Goal: Task Accomplishment & Management: Manage account settings

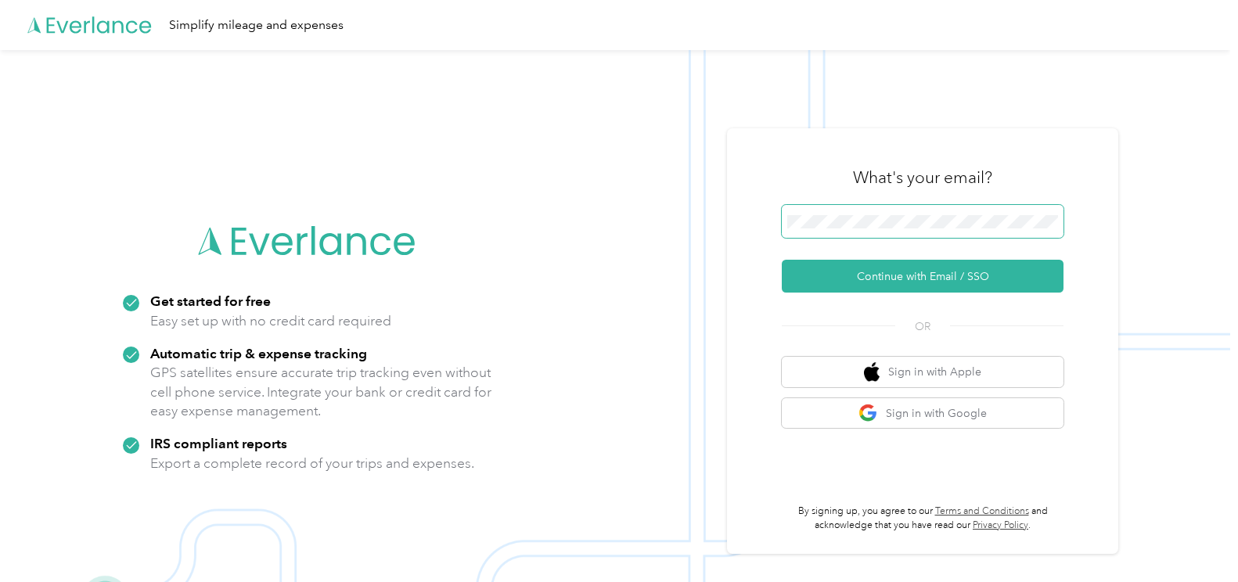
click at [782, 260] on button "Continue with Email / SSO" at bounding box center [923, 276] width 282 height 33
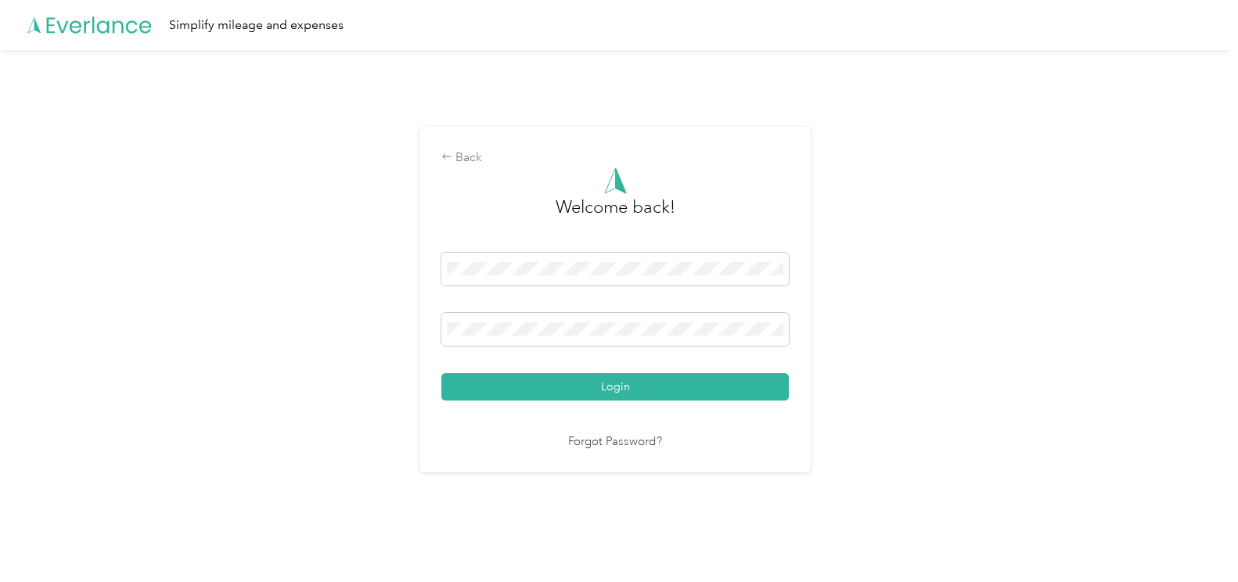
click at [442, 373] on button "Login" at bounding box center [616, 386] width 348 height 27
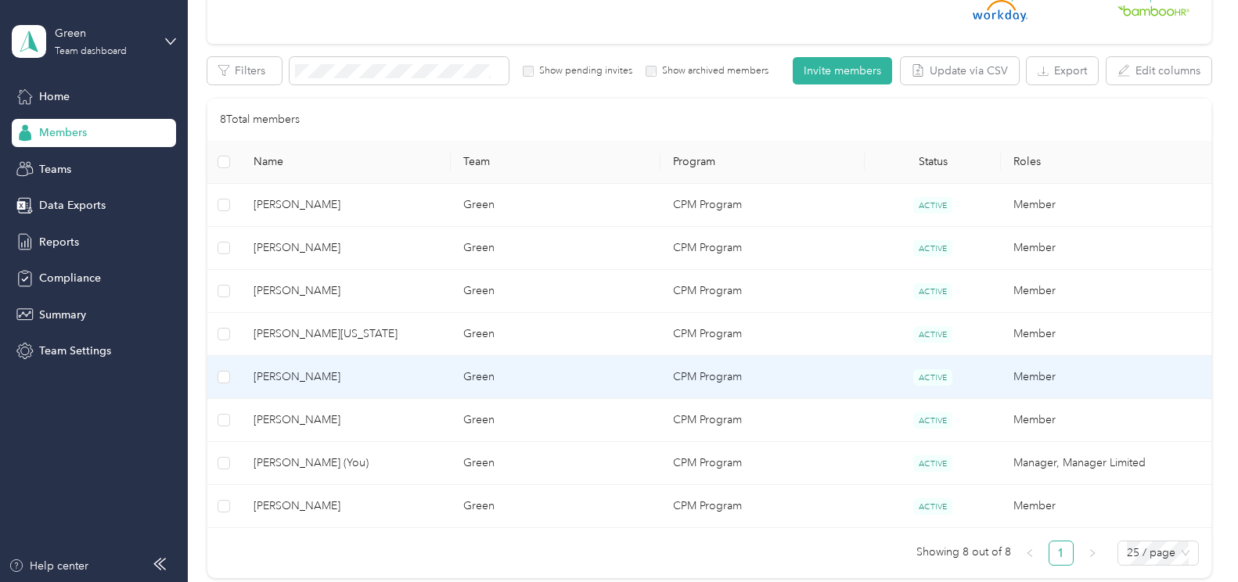
scroll to position [313, 0]
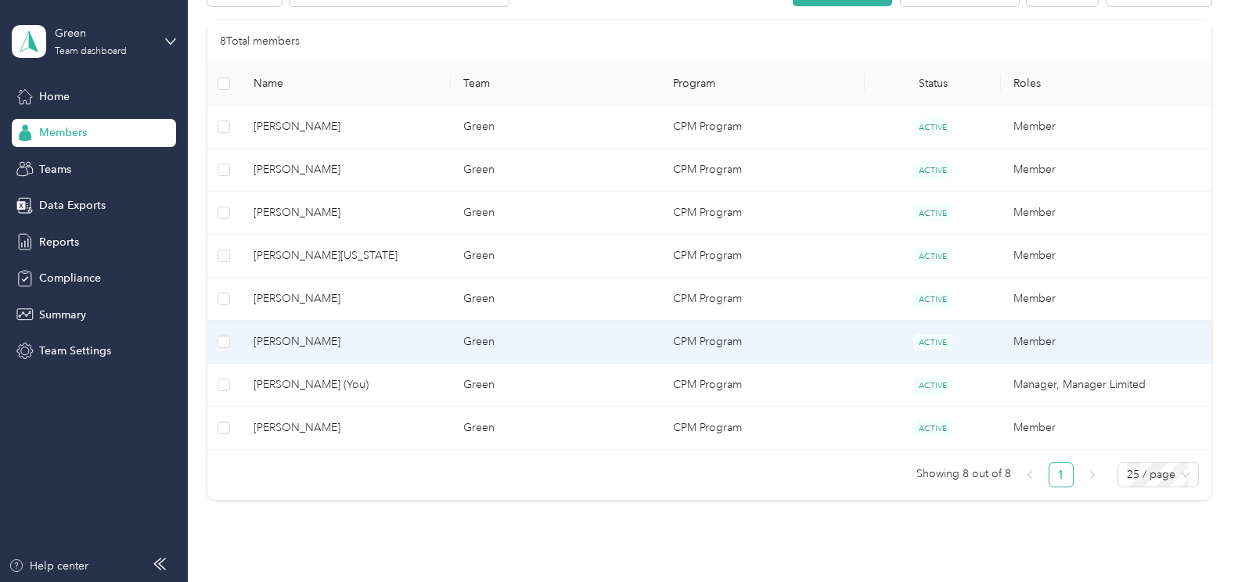
click at [382, 341] on span "[PERSON_NAME]" at bounding box center [346, 341] width 185 height 17
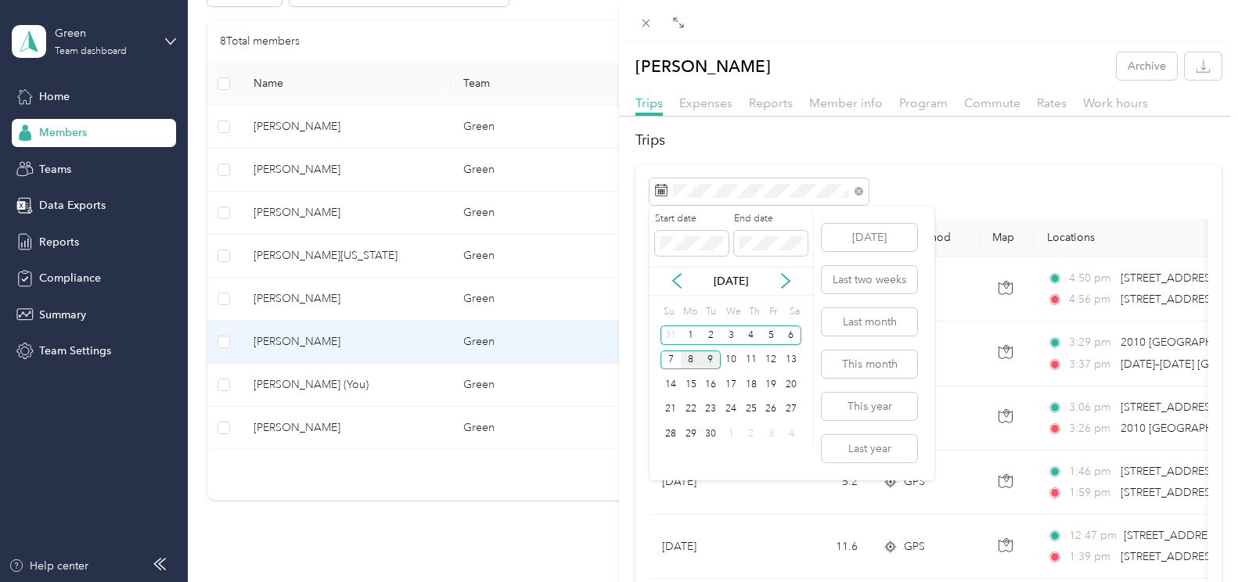
click at [694, 358] on div "8" at bounding box center [691, 361] width 20 height 20
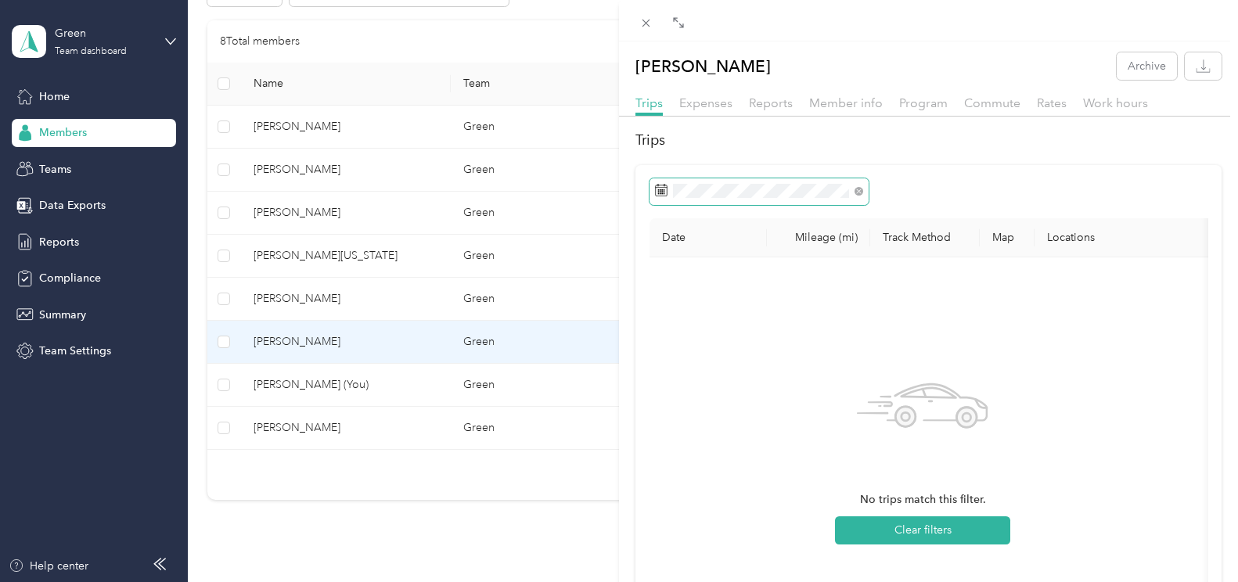
click at [690, 200] on span at bounding box center [759, 191] width 219 height 27
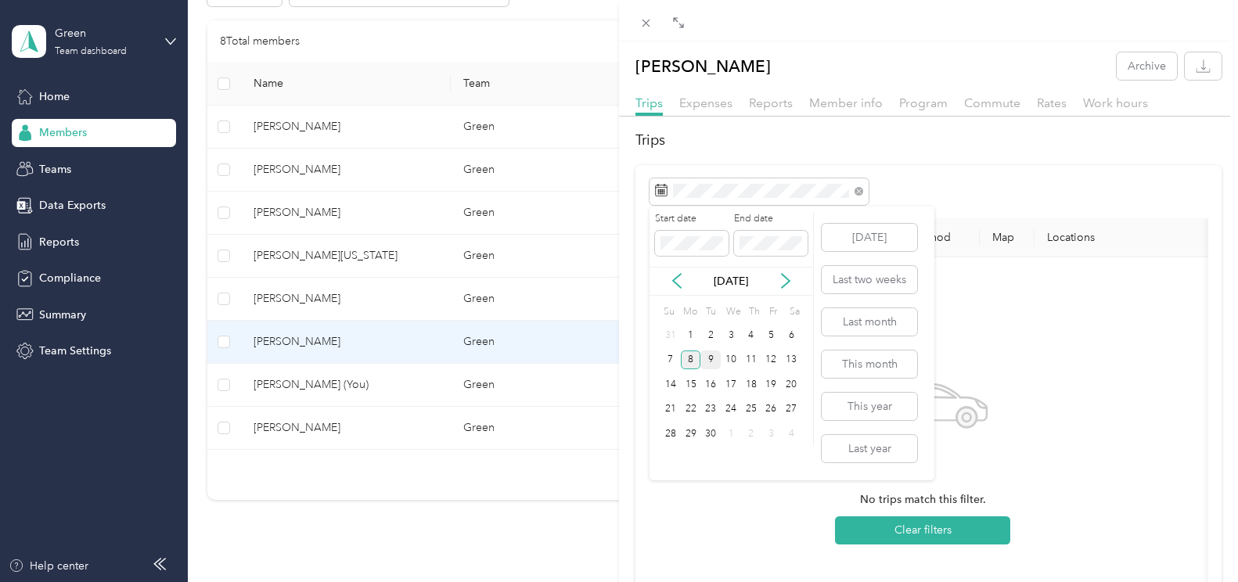
click at [689, 364] on div "8" at bounding box center [691, 361] width 20 height 20
